Goal: Obtain resource: Download file/media

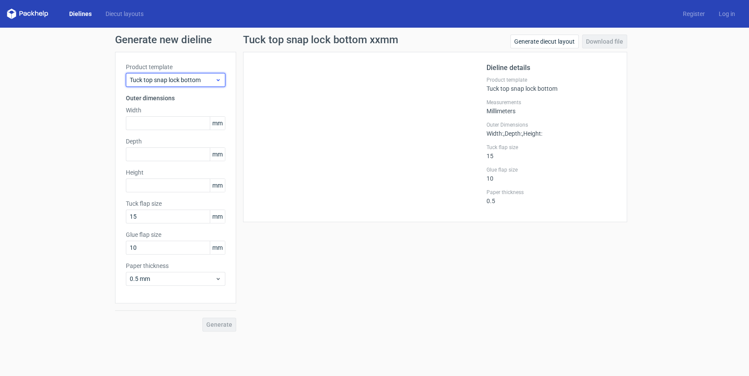
click at [217, 80] on icon at bounding box center [218, 80] width 6 height 7
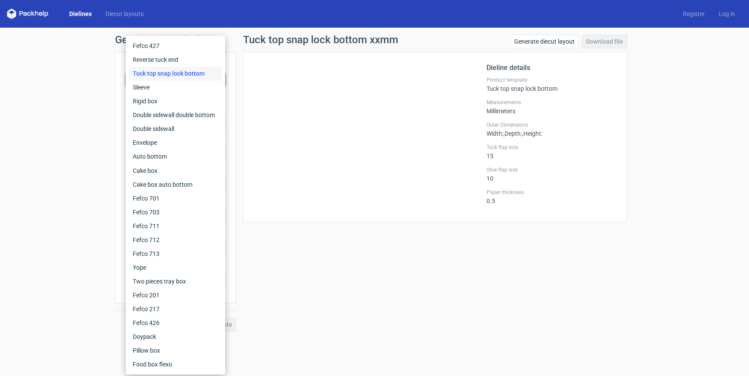
click at [206, 75] on div "Tuck top snap lock bottom" at bounding box center [175, 74] width 93 height 14
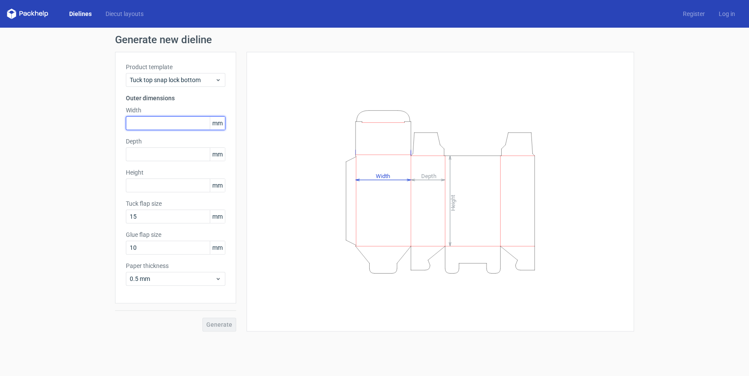
click at [166, 124] on input "text" at bounding box center [175, 123] width 99 height 14
type input "20"
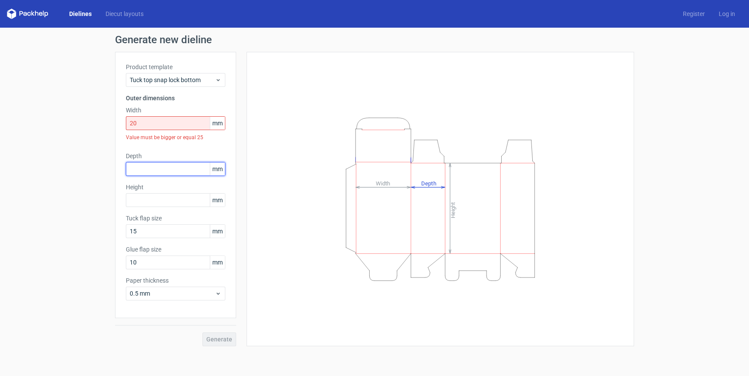
click at [180, 157] on div "Depth mm" at bounding box center [175, 164] width 99 height 24
type input "20"
click at [152, 126] on input "20" at bounding box center [175, 123] width 99 height 14
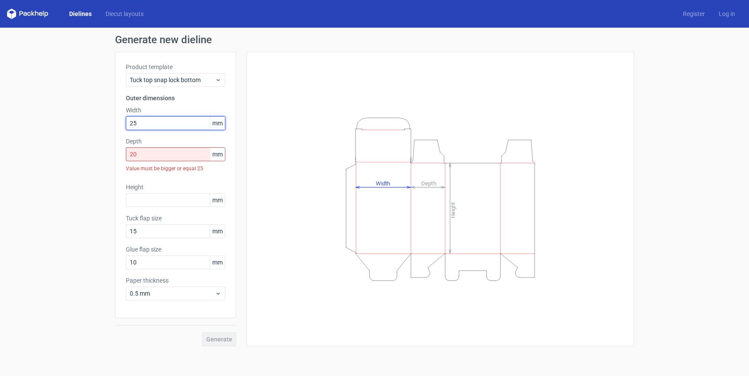
type input "25"
click at [154, 153] on input "20" at bounding box center [175, 154] width 99 height 14
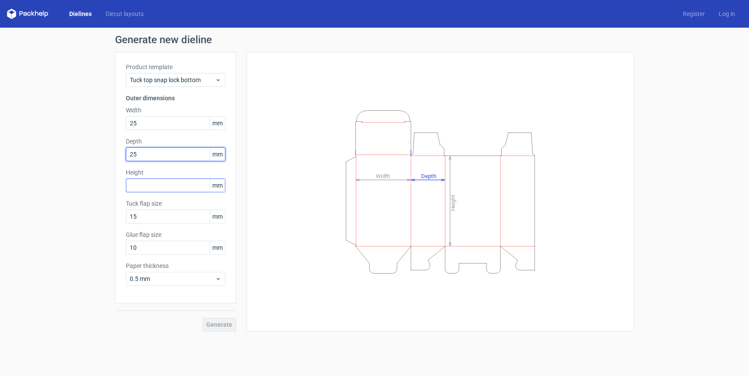
type input "25"
click at [167, 188] on input "text" at bounding box center [175, 186] width 99 height 14
type input "80"
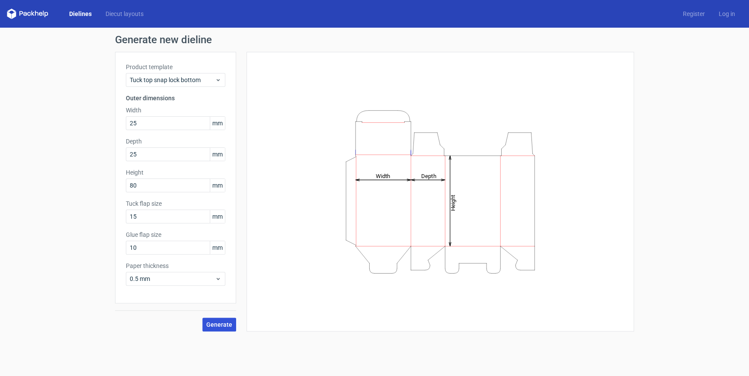
click at [222, 325] on span "Generate" at bounding box center [219, 325] width 26 height 6
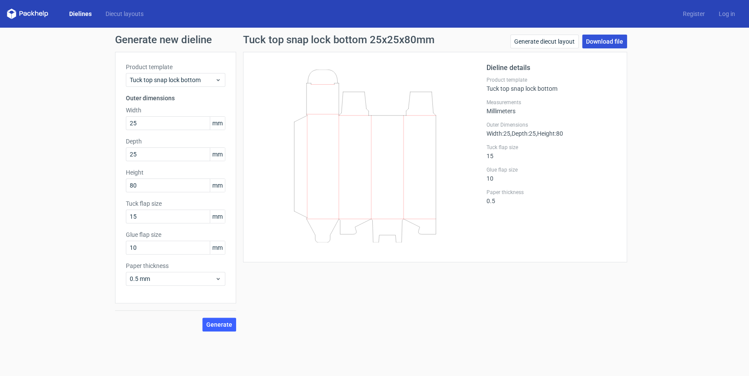
click at [609, 42] on link "Download file" at bounding box center [604, 42] width 45 height 14
